Goal: Information Seeking & Learning: Learn about a topic

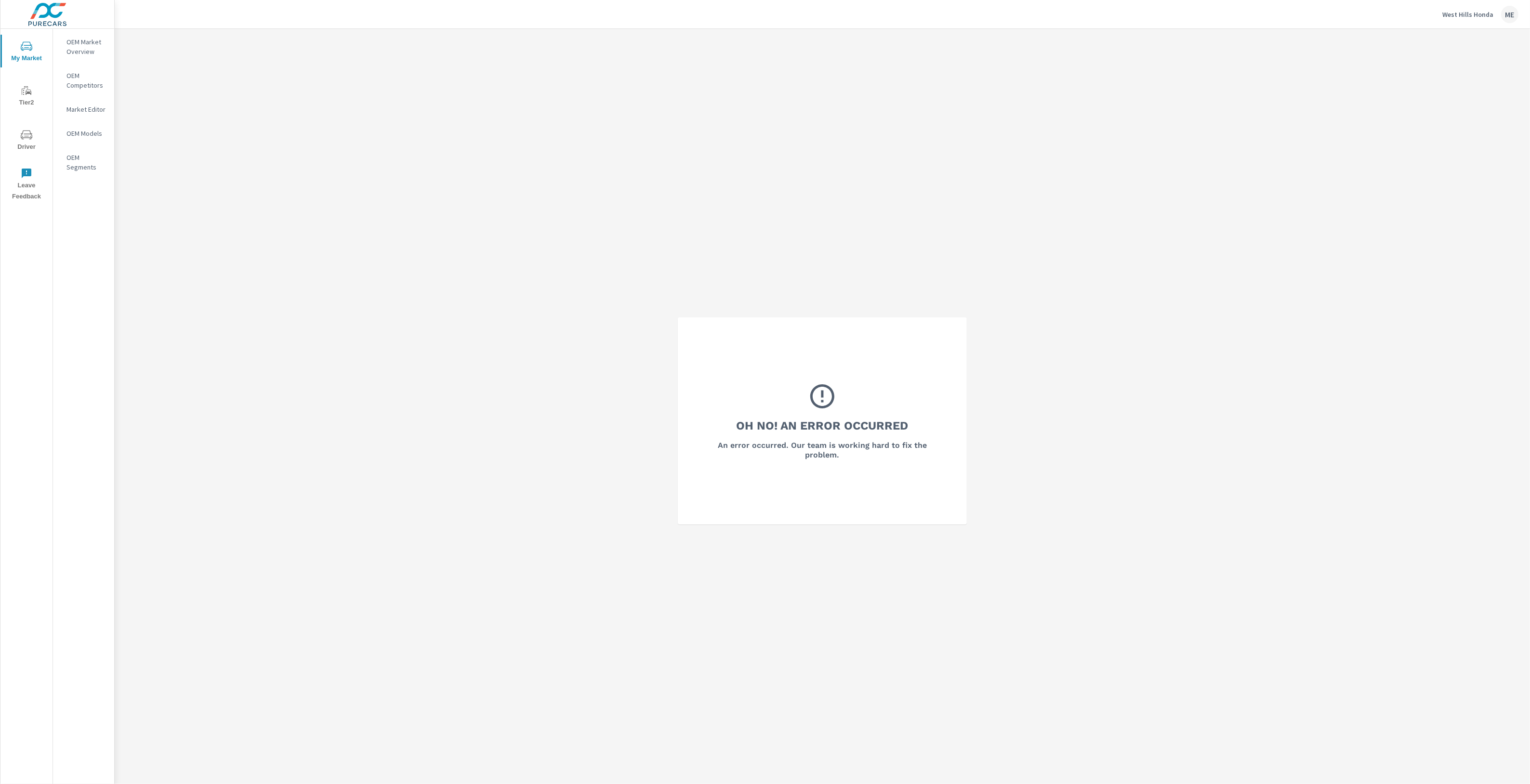
click at [87, 45] on p "OEM Market Overview" at bounding box center [86, 46] width 40 height 19
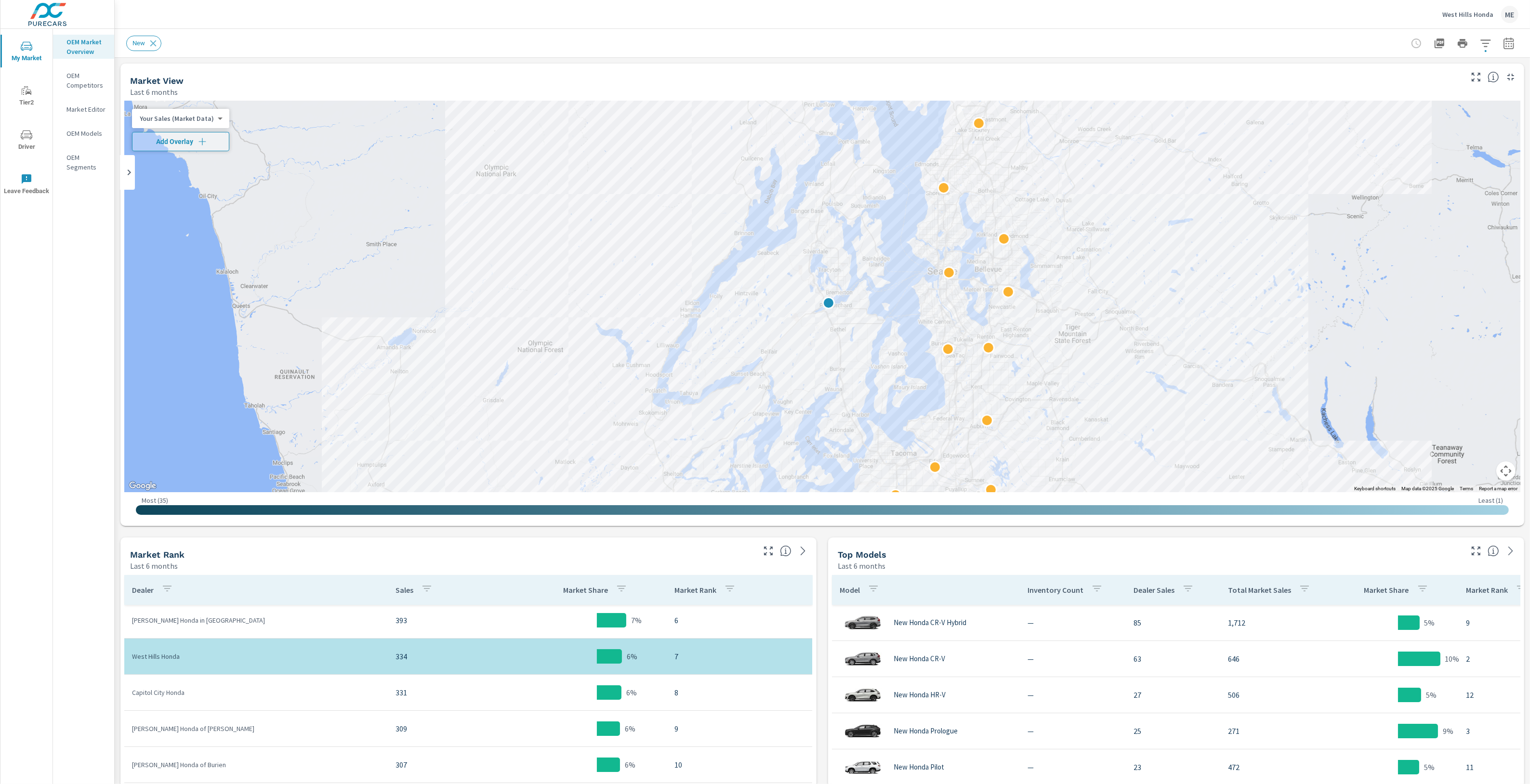
scroll to position [169, 0]
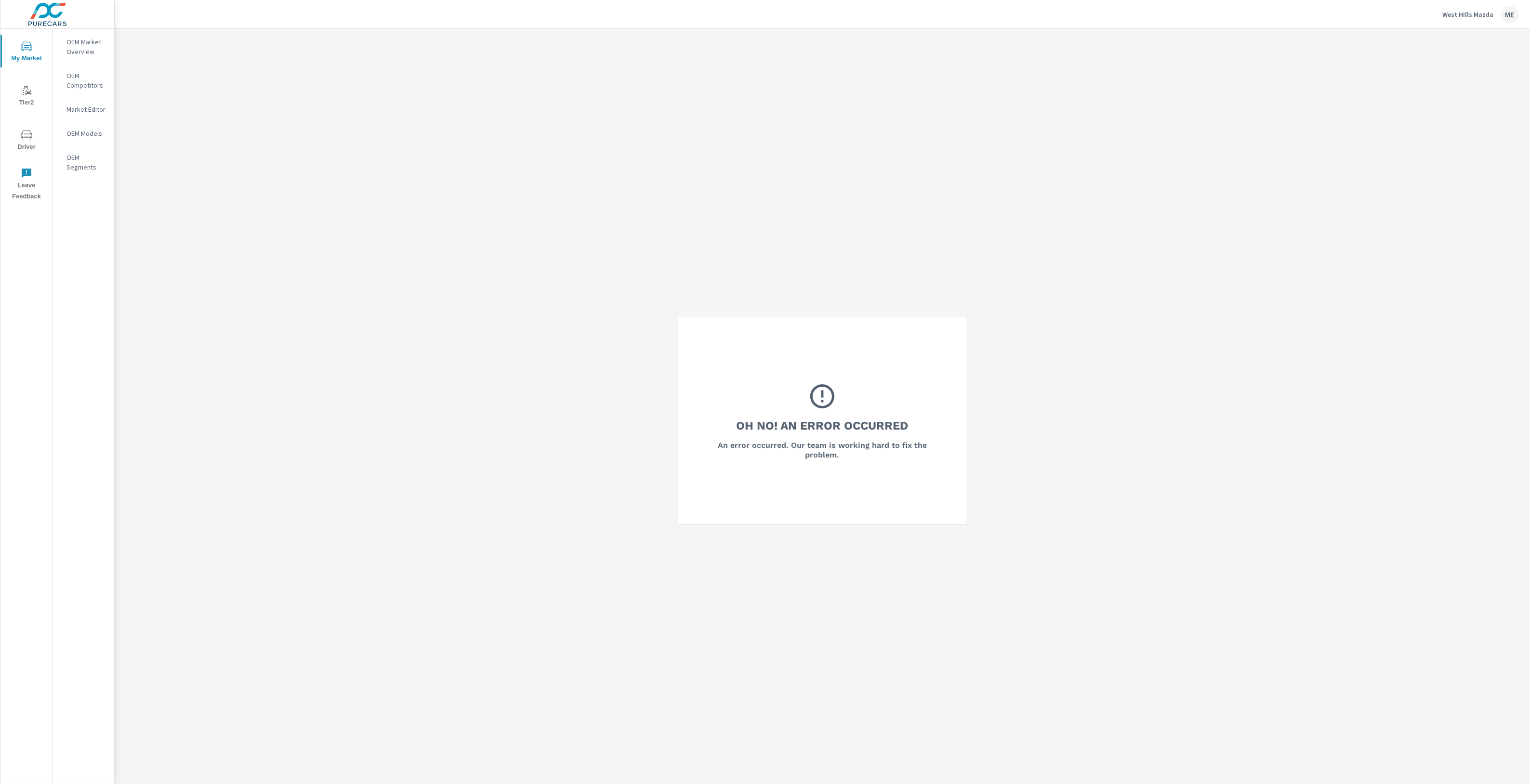
click at [93, 43] on p "OEM Market Overview" at bounding box center [86, 46] width 40 height 19
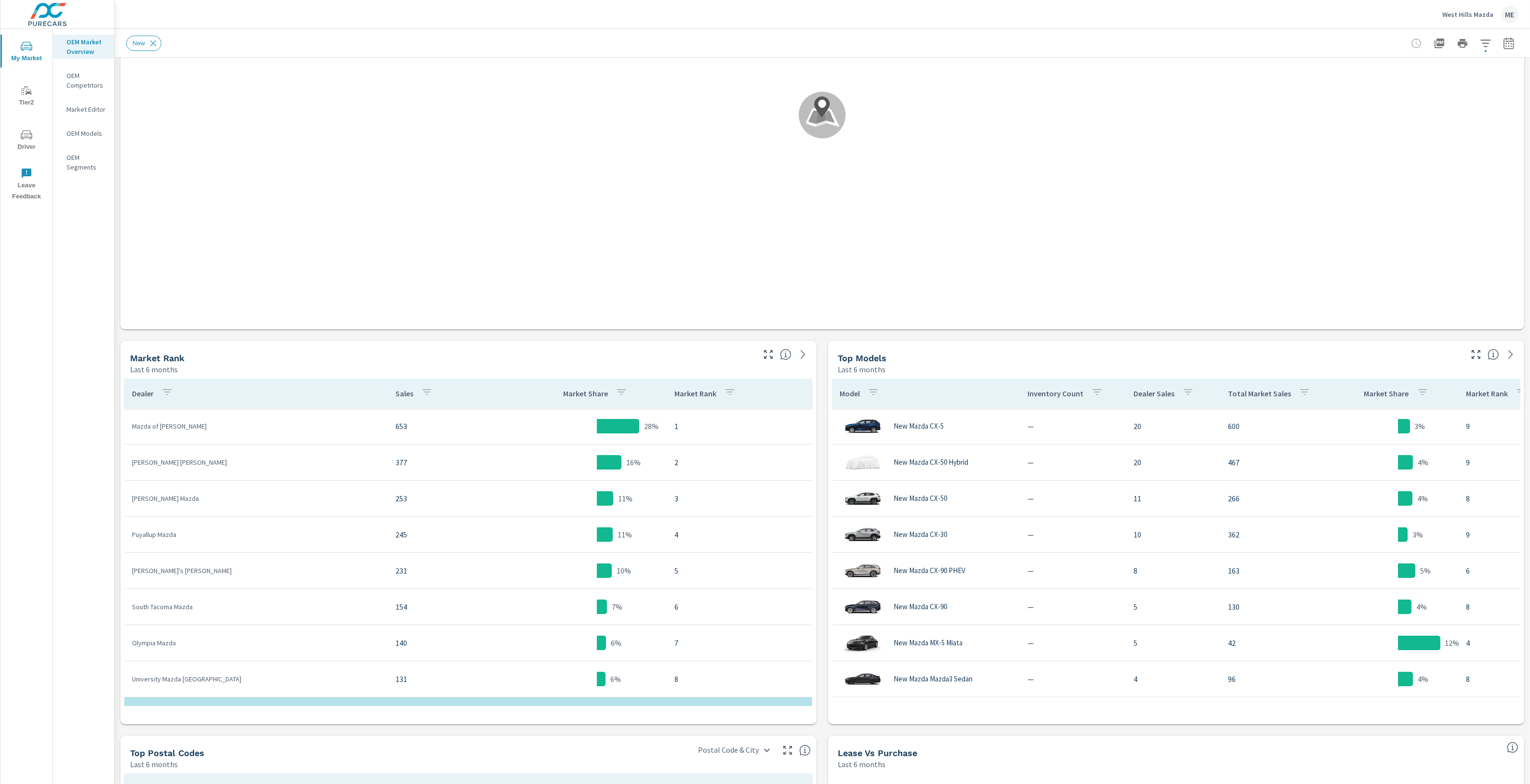
scroll to position [191, 0]
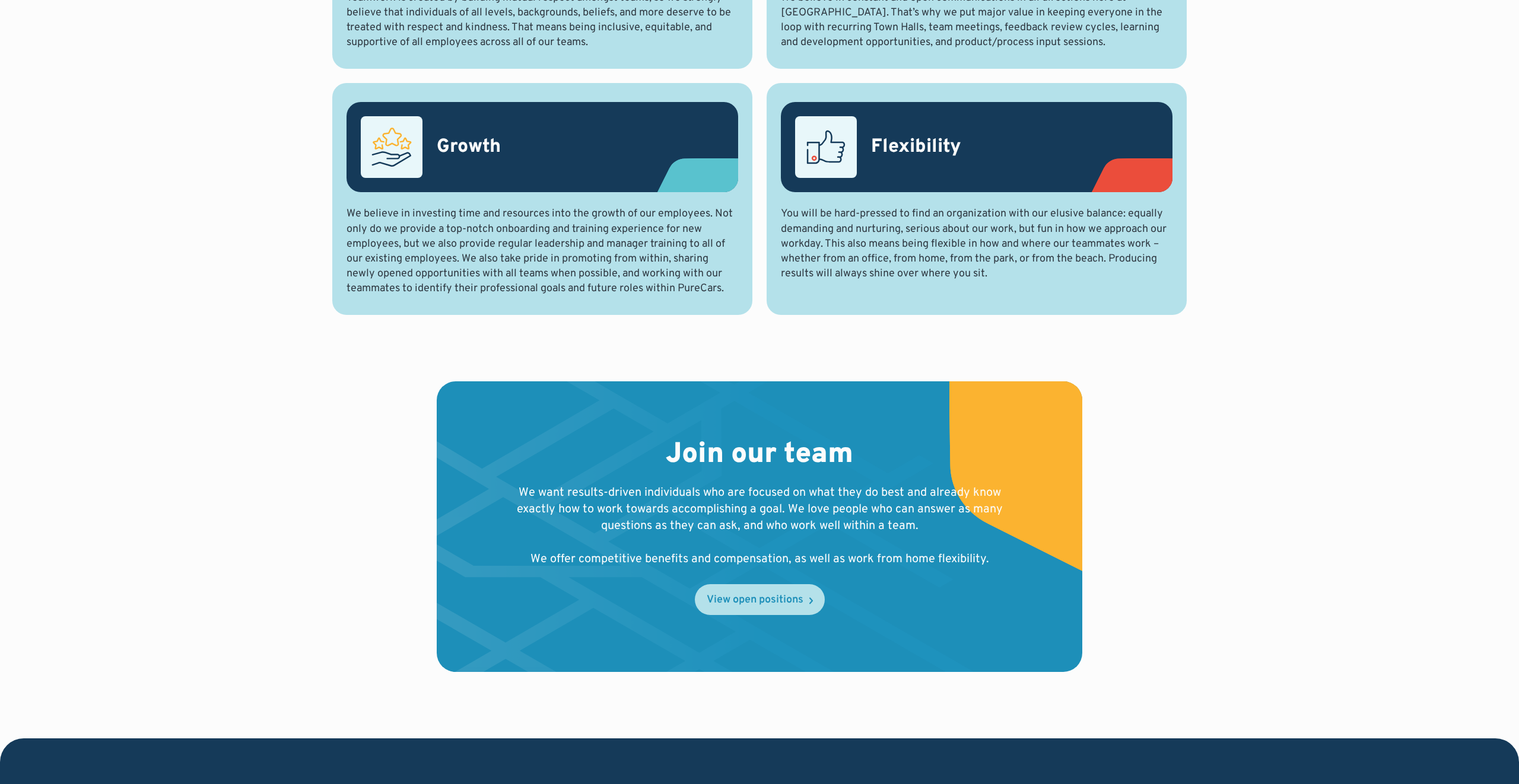
click at [725, 598] on div "View open positions" at bounding box center [755, 600] width 97 height 11
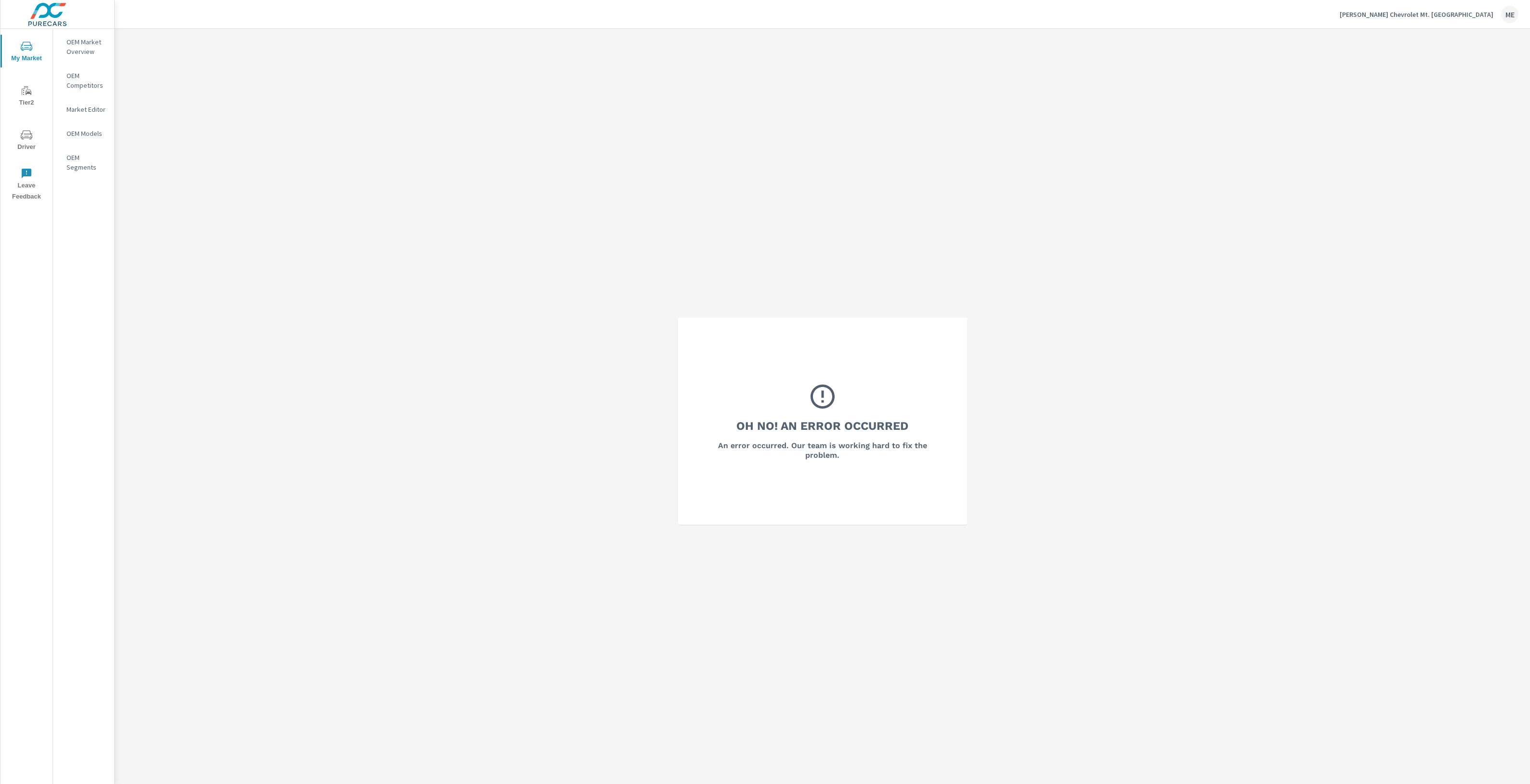
click at [80, 48] on p "OEM Market Overview" at bounding box center [86, 46] width 40 height 19
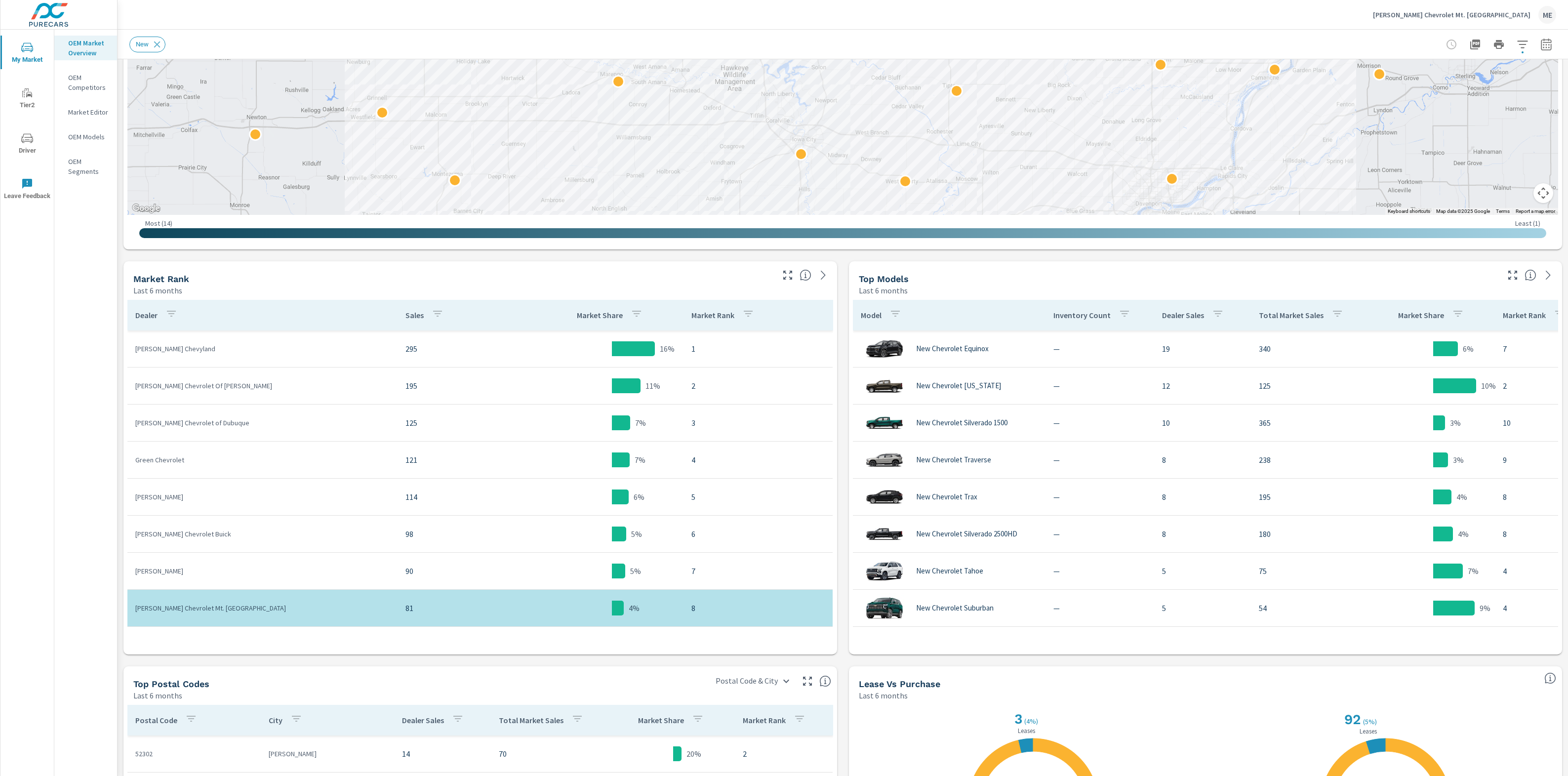
scroll to position [292, 0]
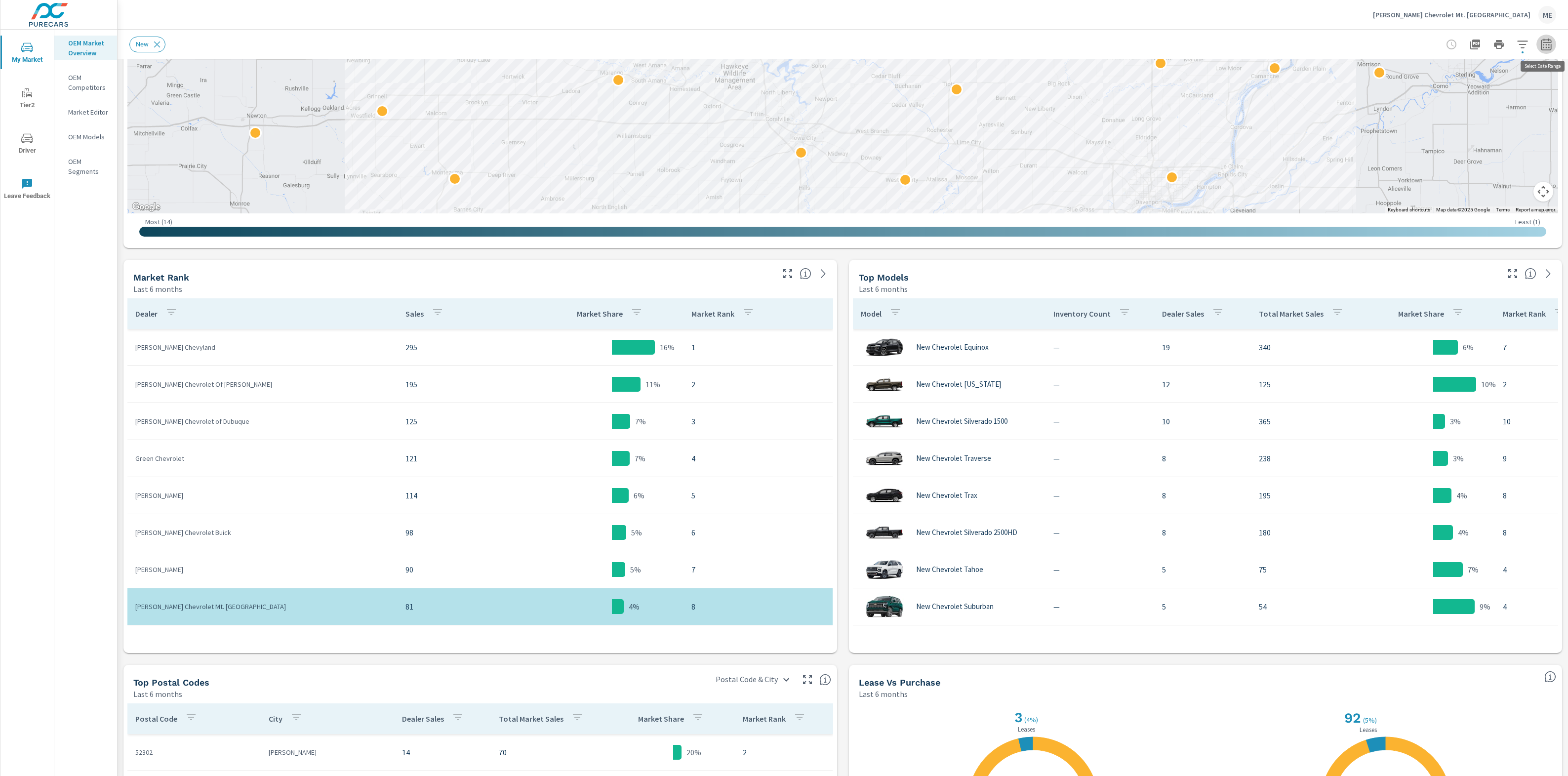
click at [1547, 44] on icon "button" at bounding box center [1546, 46] width 7 height 4
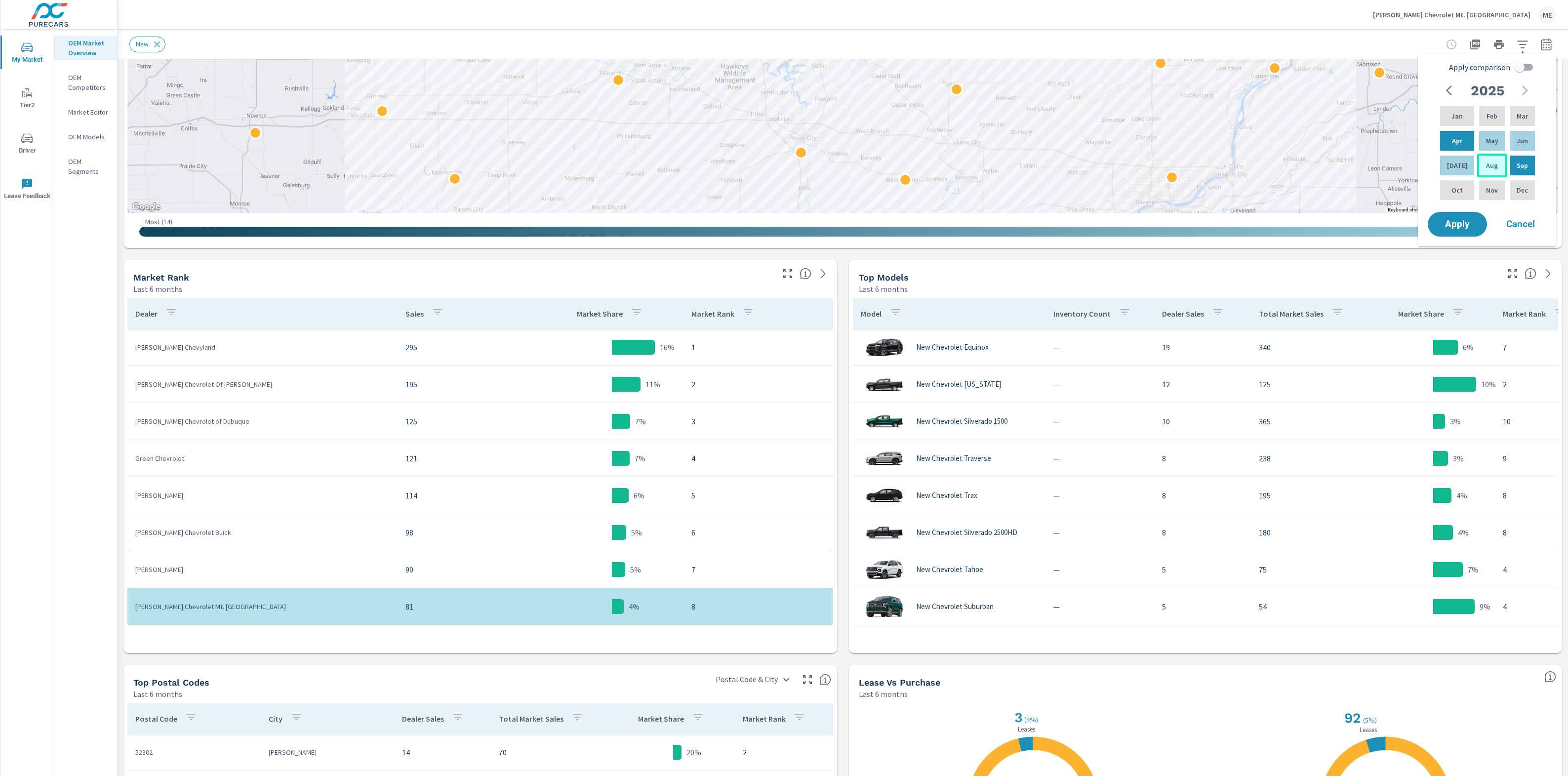
drag, startPoint x: 1497, startPoint y: 138, endPoint x: 1476, endPoint y: 160, distance: 30.4
click at [1496, 138] on div "May" at bounding box center [1492, 141] width 30 height 24
click at [1469, 164] on div "Jul" at bounding box center [1457, 165] width 38 height 24
drag, startPoint x: 1525, startPoint y: 70, endPoint x: 1519, endPoint y: 72, distance: 6.3
click at [1524, 69] on input "Apply comparison" at bounding box center [1519, 67] width 56 height 19
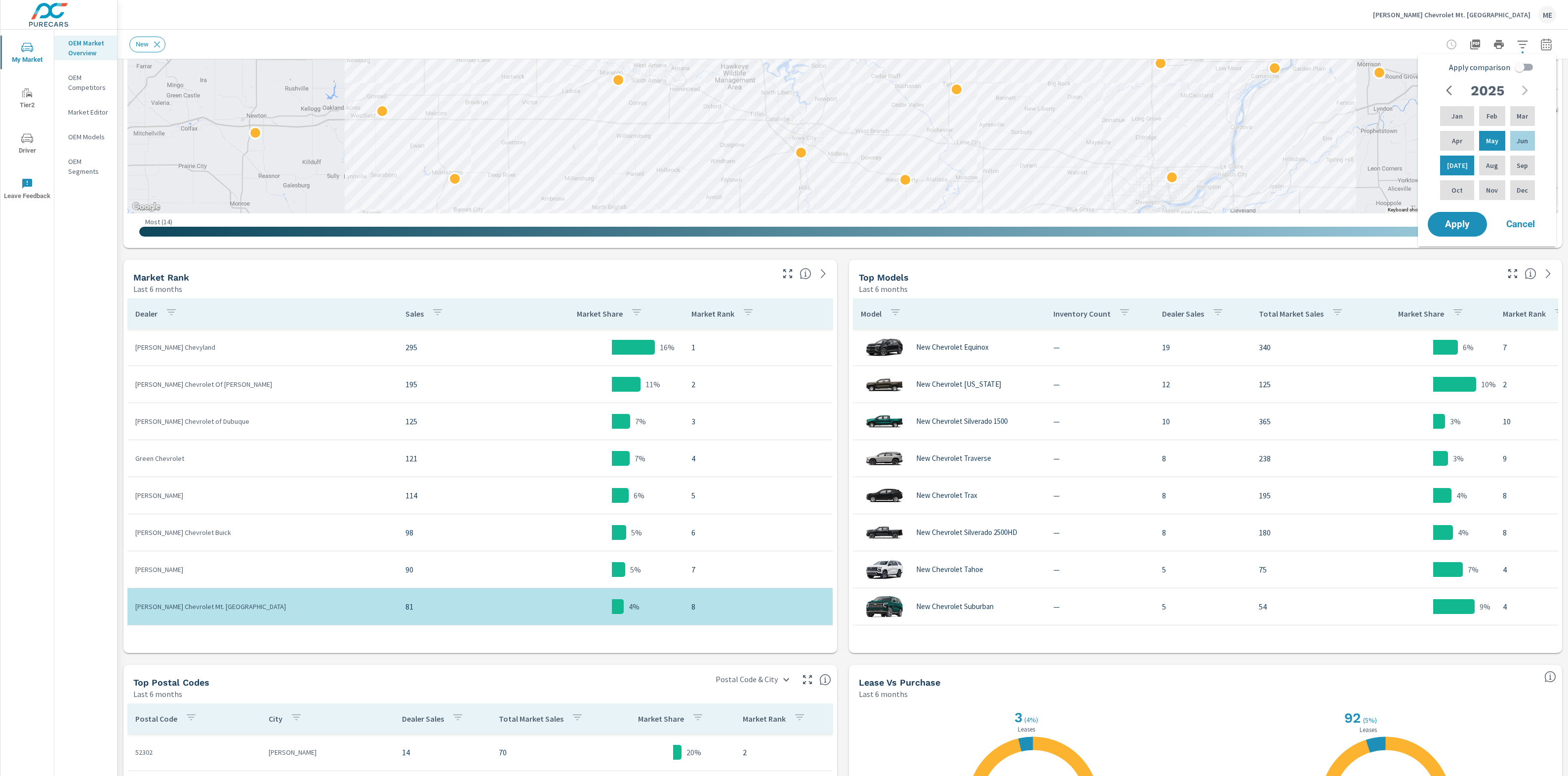
checkbox input "true"
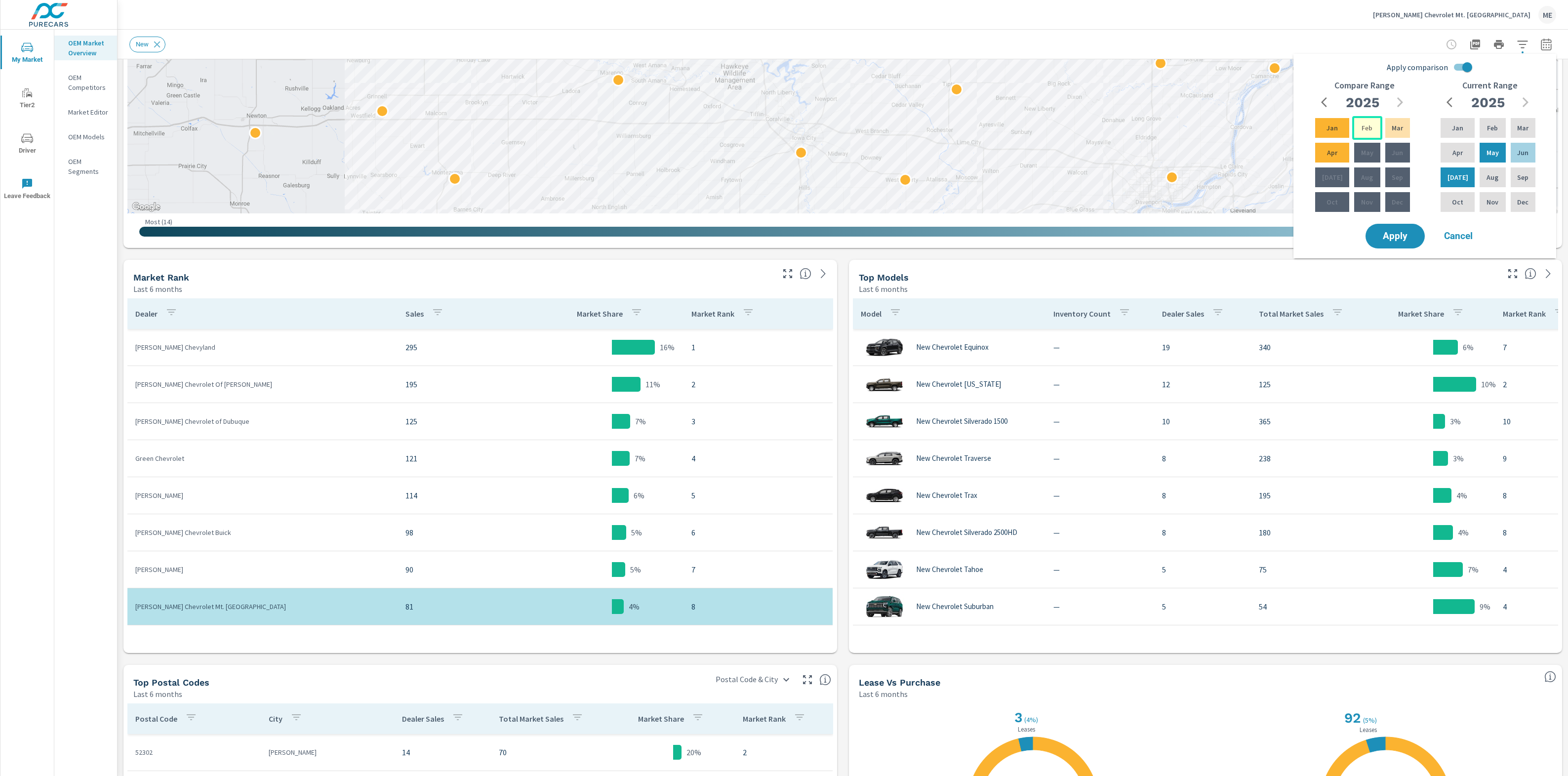
click at [1365, 123] on p "Feb" at bounding box center [1367, 128] width 11 height 10
click at [1339, 145] on div "Apr" at bounding box center [1332, 152] width 38 height 24
click at [1397, 235] on span "Apply" at bounding box center [1395, 236] width 41 height 9
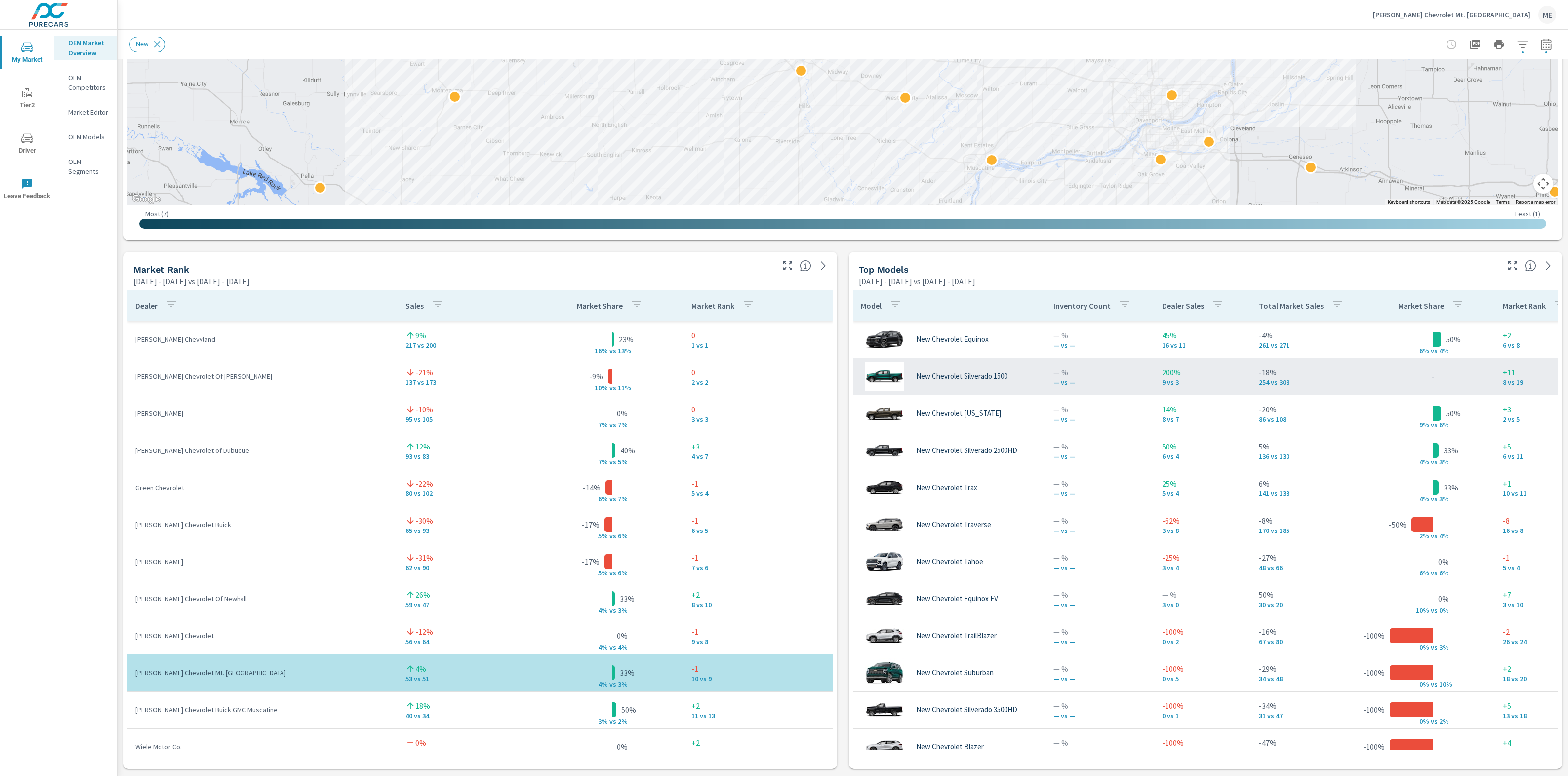
scroll to position [443, 0]
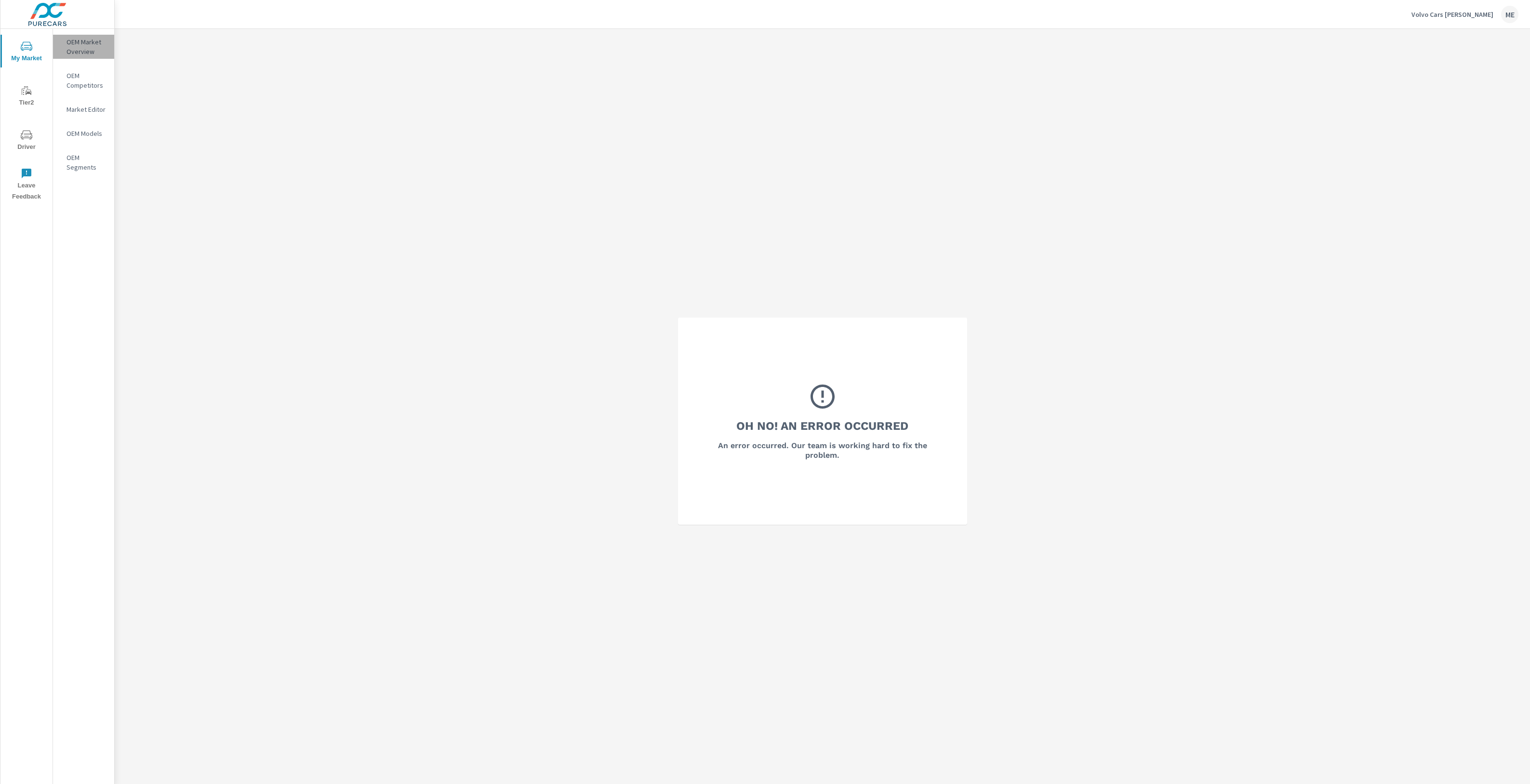
click at [75, 52] on p "OEM Market Overview" at bounding box center [86, 46] width 40 height 19
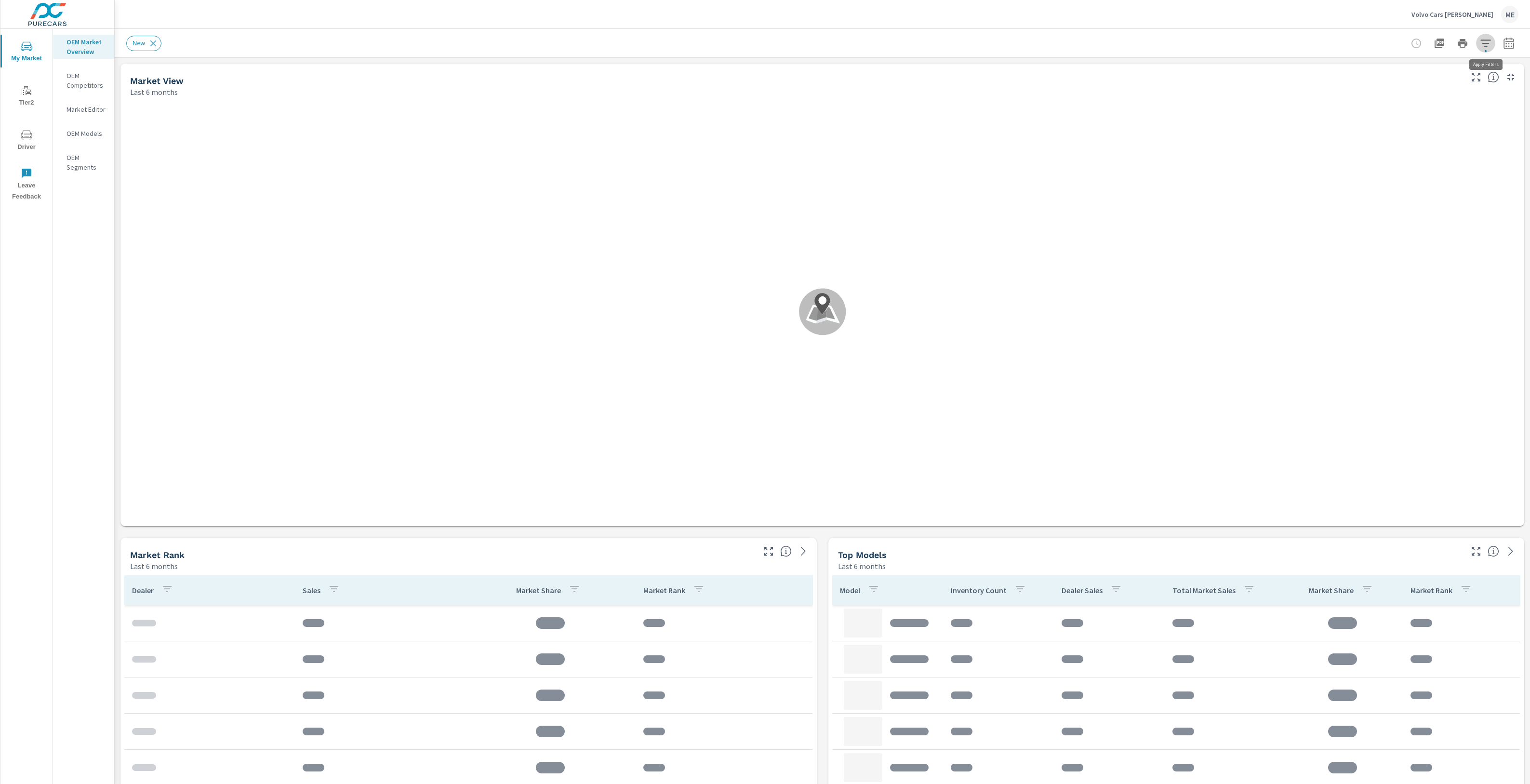
click at [1482, 43] on icon "button" at bounding box center [1485, 43] width 10 height 7
click at [1373, 121] on span "Make" at bounding box center [1373, 115] width 17 height 23
click at [1224, 23] on div at bounding box center [765, 392] width 1530 height 784
